Goal: Find contact information: Find contact information

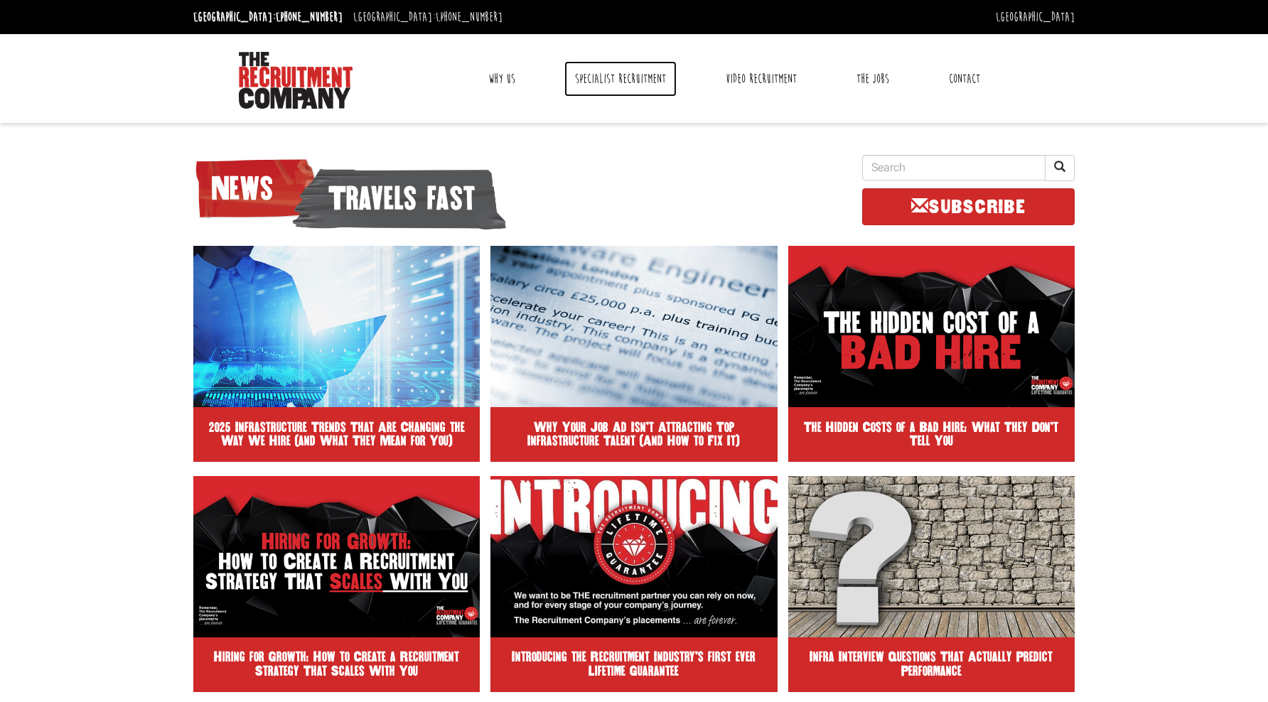
click at [605, 79] on link "Specialist Recruitment" at bounding box center [620, 79] width 112 height 36
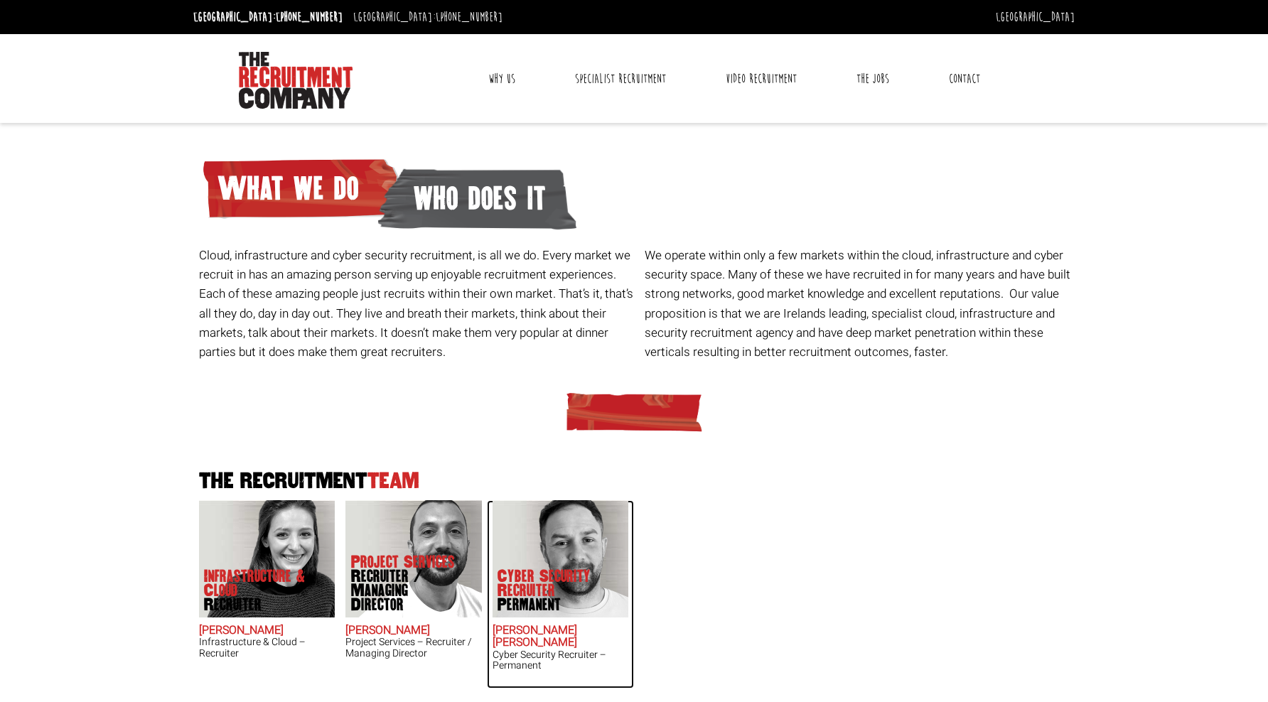
click at [564, 563] on img at bounding box center [560, 558] width 136 height 117
